Goal: Task Accomplishment & Management: Manage account settings

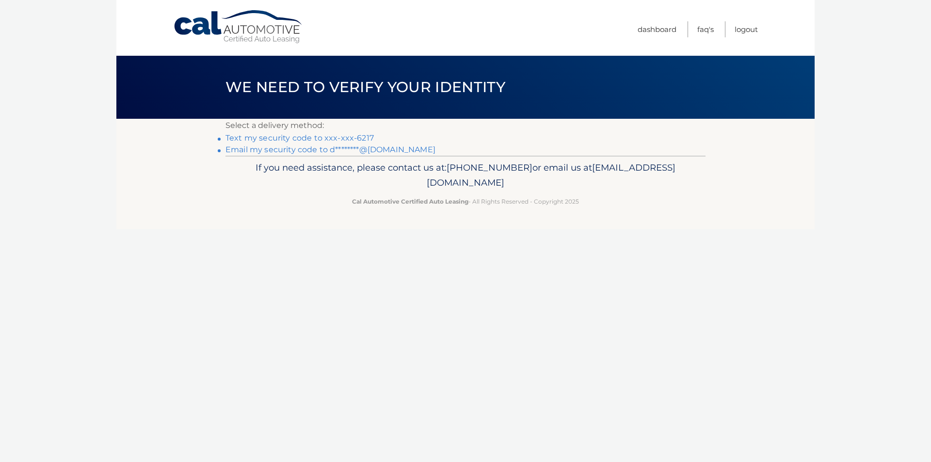
click at [325, 135] on link "Text my security code to xxx-xxx-6217" at bounding box center [300, 137] width 148 height 9
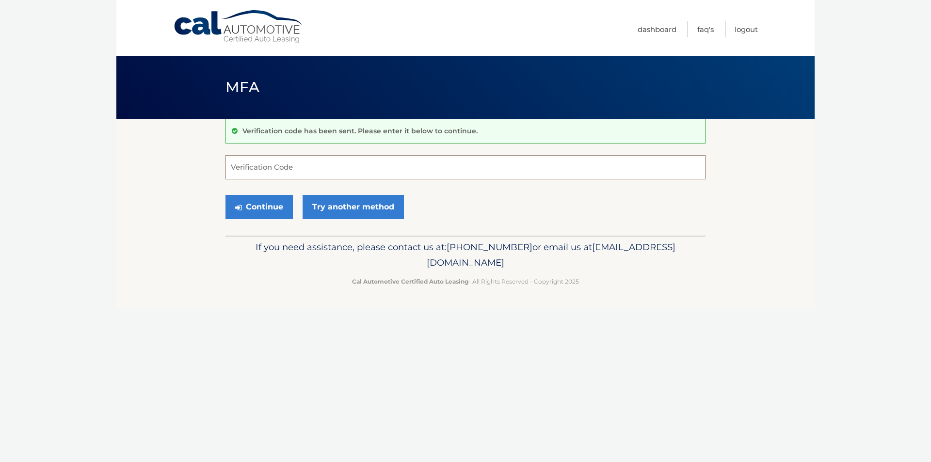
click at [302, 175] on input "Verification Code" at bounding box center [466, 167] width 480 height 24
type input "438174"
click at [271, 210] on button "Continue" at bounding box center [259, 207] width 67 height 24
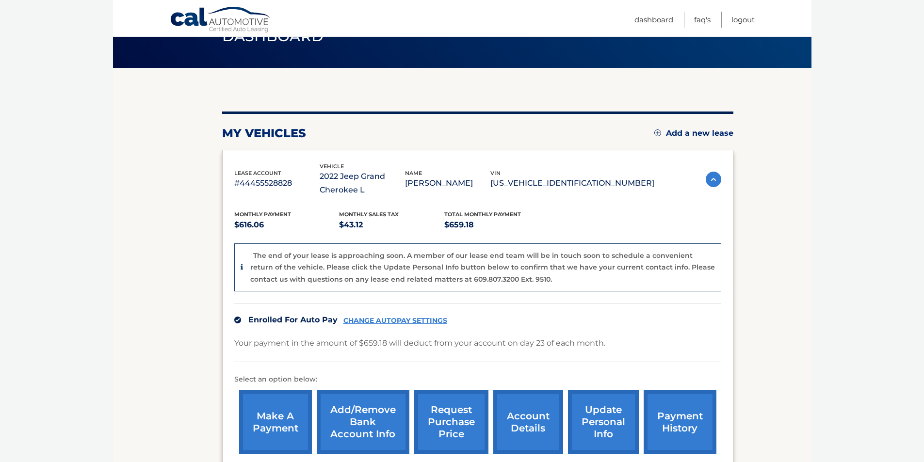
scroll to position [49, 0]
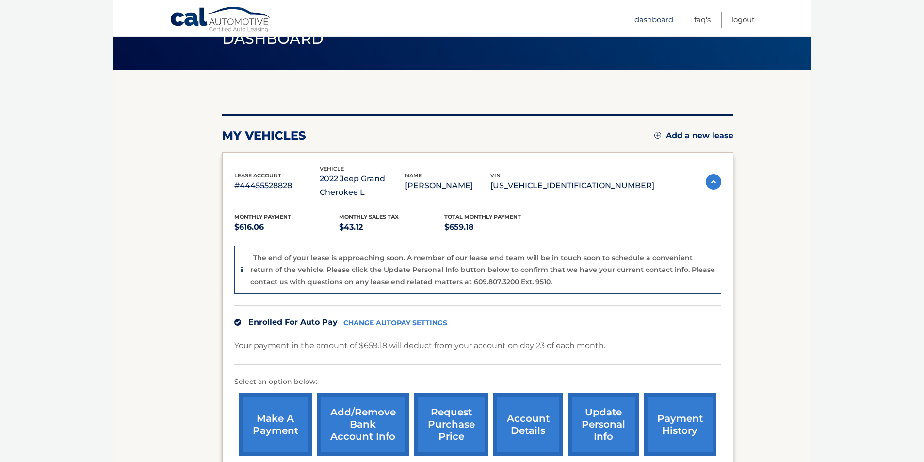
click at [647, 20] on link "Dashboard" at bounding box center [653, 20] width 39 height 16
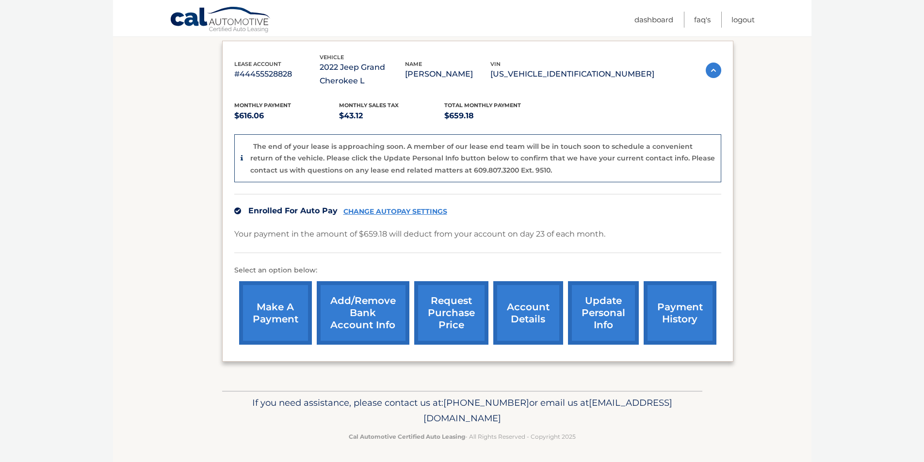
scroll to position [162, 0]
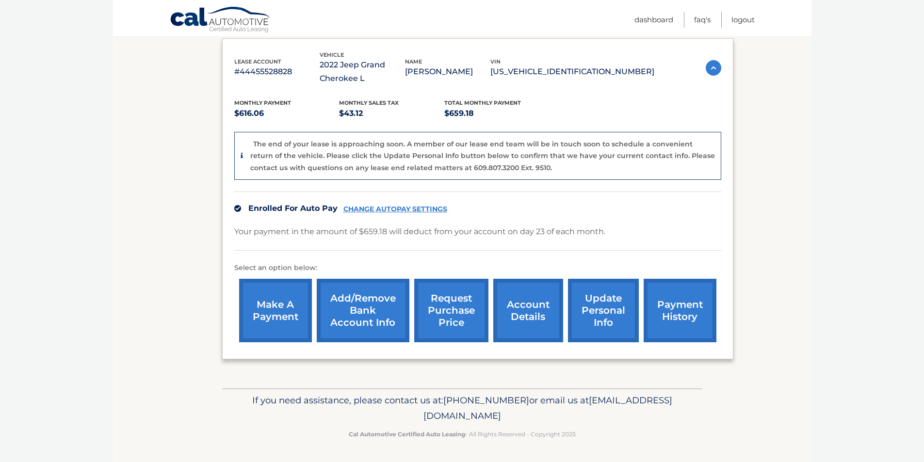
click at [292, 306] on link "make a payment" at bounding box center [275, 311] width 73 height 64
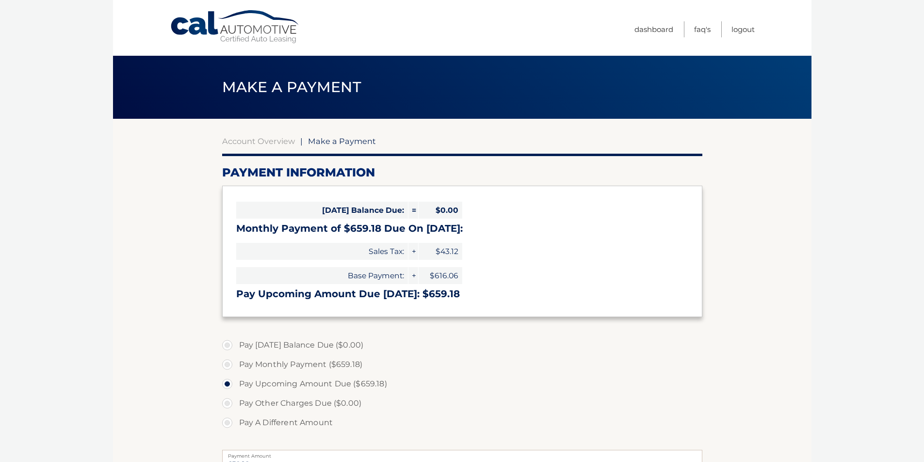
select select "OWQ4ODZjNDItZjg1MS00ZGQyLTgwNjgtNzVmYTEzMWQxMzUz"
